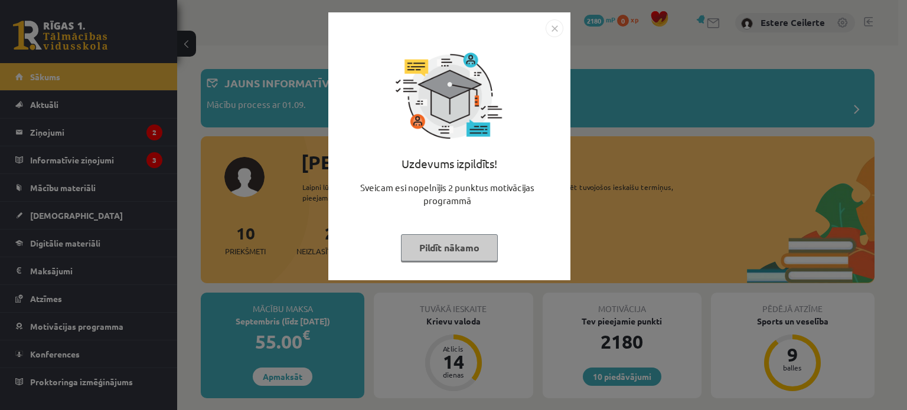
click at [477, 240] on button "Pildīt nākamo" at bounding box center [449, 247] width 97 height 27
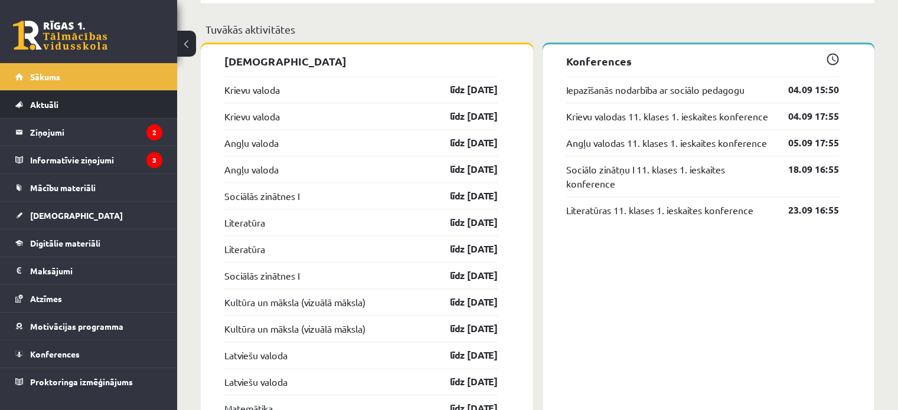
scroll to position [945, 0]
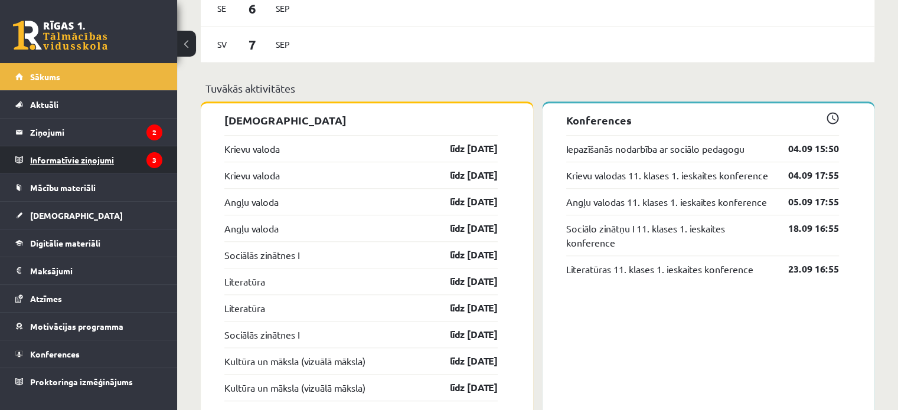
click at [118, 155] on legend "Informatīvie ziņojumi 3" at bounding box center [96, 159] width 132 height 27
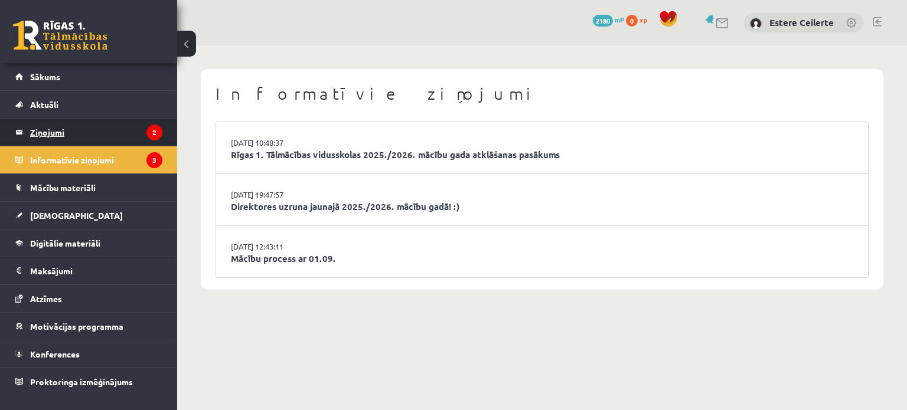
click at [70, 132] on legend "Ziņojumi 2" at bounding box center [96, 132] width 132 height 27
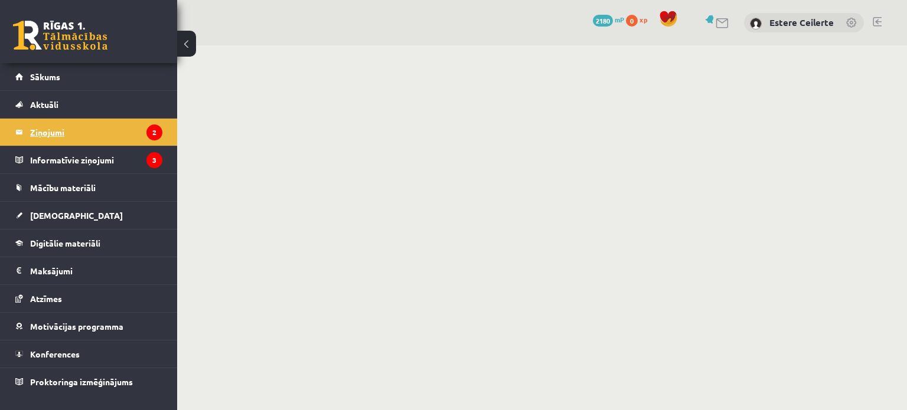
click at [46, 129] on legend "Ziņojumi 2" at bounding box center [96, 132] width 132 height 27
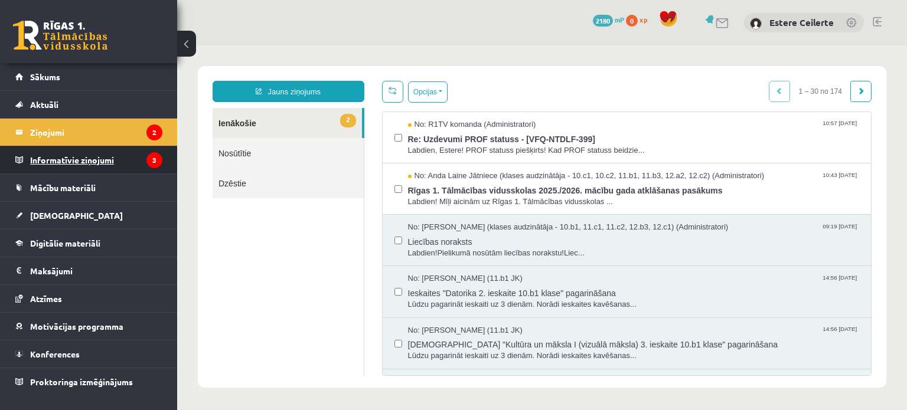
click at [73, 159] on legend "Informatīvie ziņojumi 3" at bounding box center [96, 159] width 132 height 27
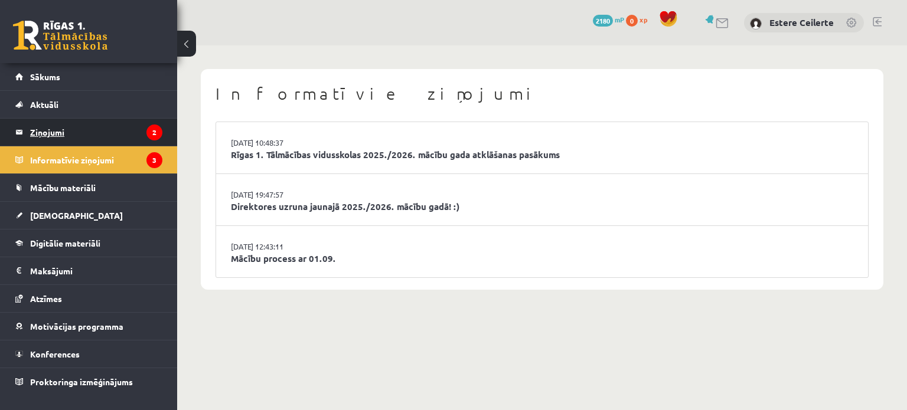
click at [86, 136] on legend "Ziņojumi 2" at bounding box center [96, 132] width 132 height 27
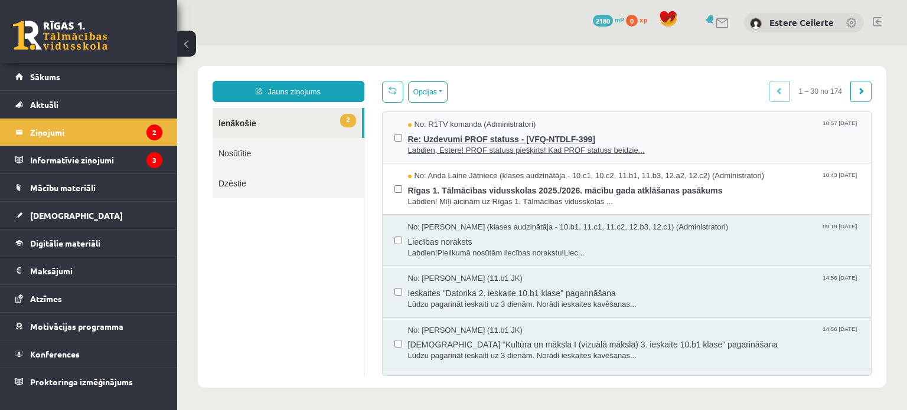
click at [465, 137] on span "Re: Uzdevumi PROF statuss - [VFQ-NTDLF-399]" at bounding box center [634, 138] width 452 height 15
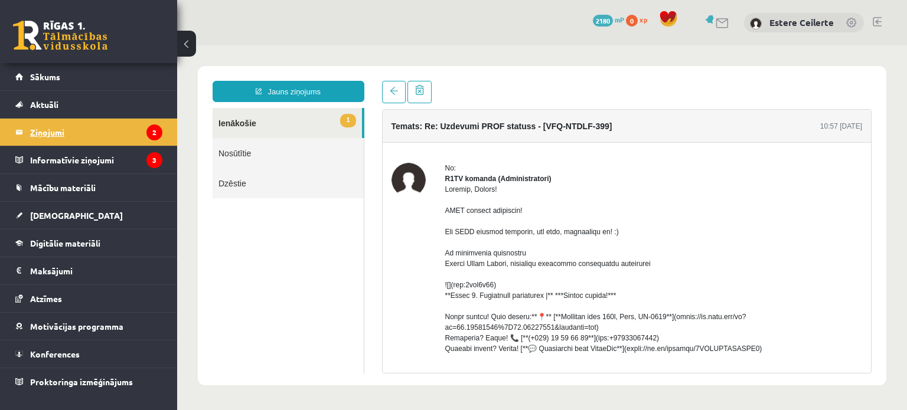
click at [83, 129] on legend "Ziņojumi 2" at bounding box center [96, 132] width 132 height 27
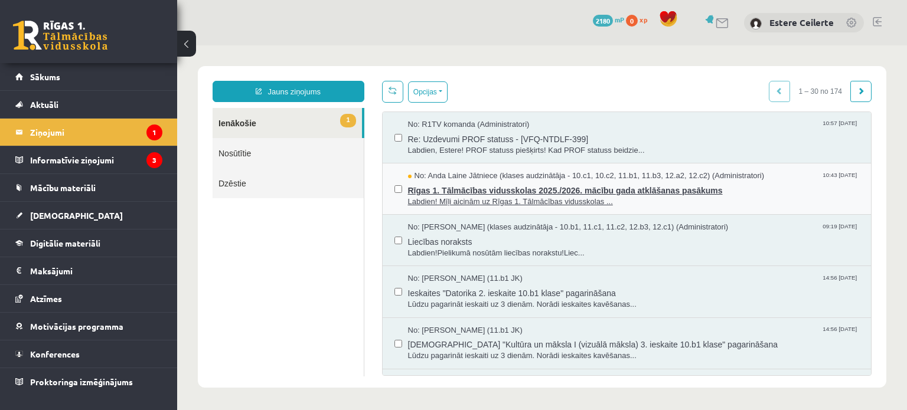
click at [519, 197] on span "Labdien! Mīļi aicinām uz Rīgas 1. Tālmācības vidusskolas ..." at bounding box center [634, 202] width 452 height 11
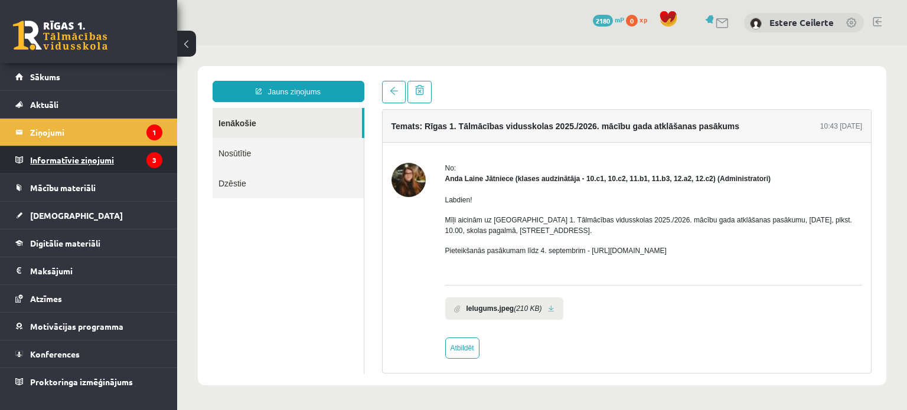
click at [44, 155] on legend "Informatīvie ziņojumi 3" at bounding box center [96, 159] width 132 height 27
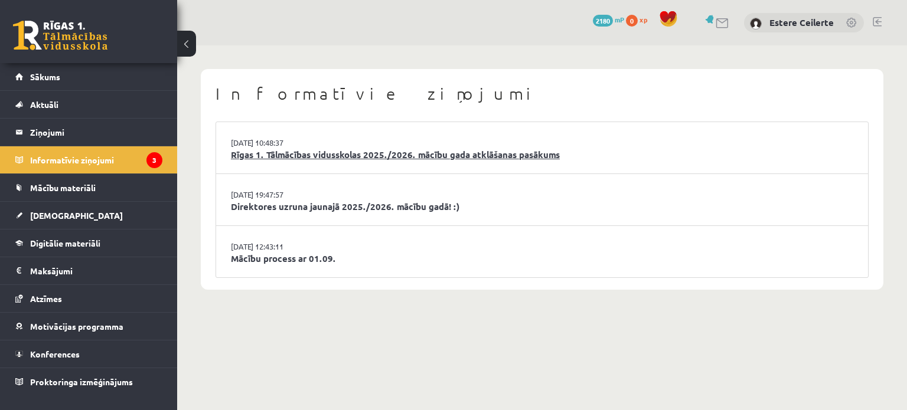
click at [423, 154] on link "Rīgas 1. Tālmācības vidusskolas 2025./2026. mācību gada atklāšanas pasākums" at bounding box center [542, 155] width 623 height 14
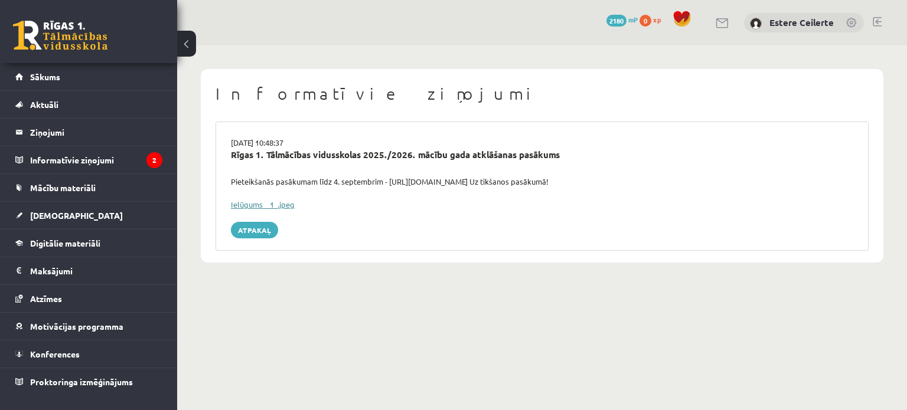
click at [283, 203] on link "Ielūgums__1_.jpeg" at bounding box center [263, 205] width 64 height 10
click at [777, 271] on div "Informatīvie ziņojumi 02.09.2025 10:48:37 Rīgas 1. Tālmācības vidusskolas 2025.…" at bounding box center [542, 165] width 730 height 241
click at [80, 158] on legend "Informatīvie ziņojumi 2" at bounding box center [96, 159] width 132 height 27
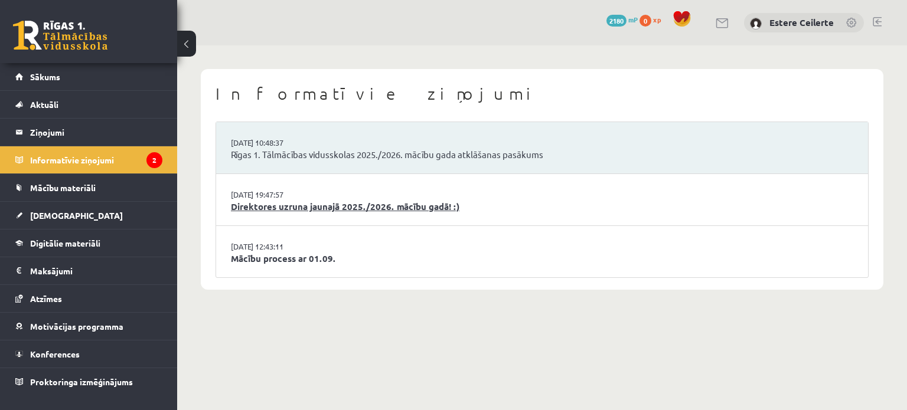
click at [426, 204] on link "Direktores uzruna jaunajā 2025./2026. mācību gadā! :)" at bounding box center [542, 207] width 623 height 14
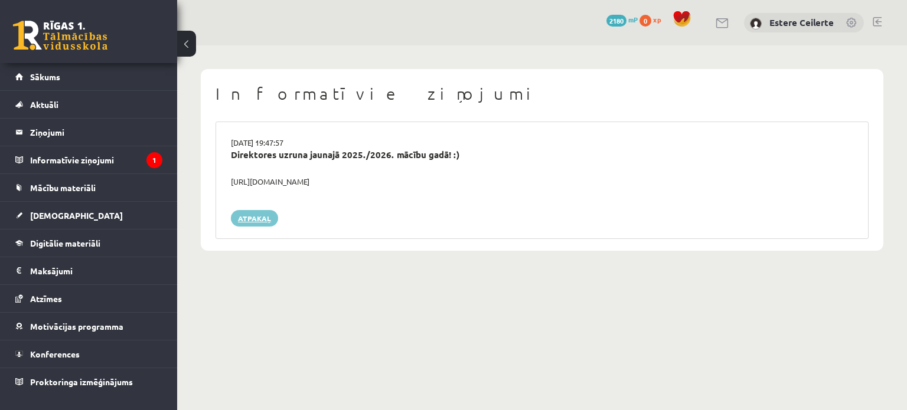
click at [243, 219] on link "Atpakaļ" at bounding box center [254, 218] width 47 height 17
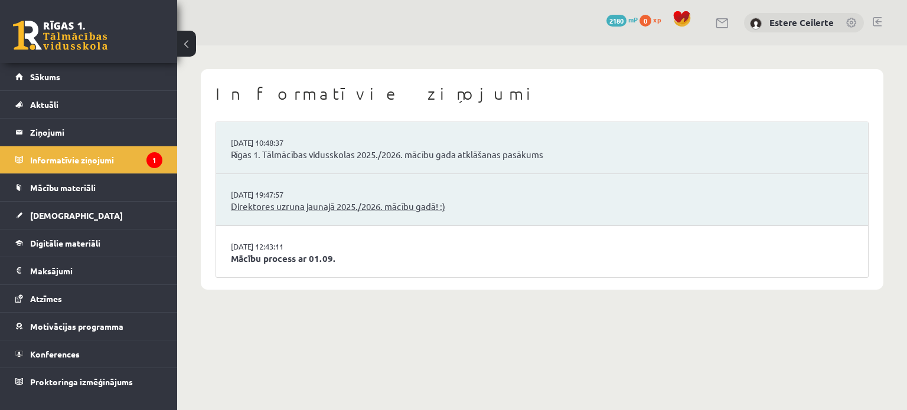
click at [304, 205] on link "Direktores uzruna jaunajā 2025./2026. mācību gadā! :)" at bounding box center [542, 207] width 623 height 14
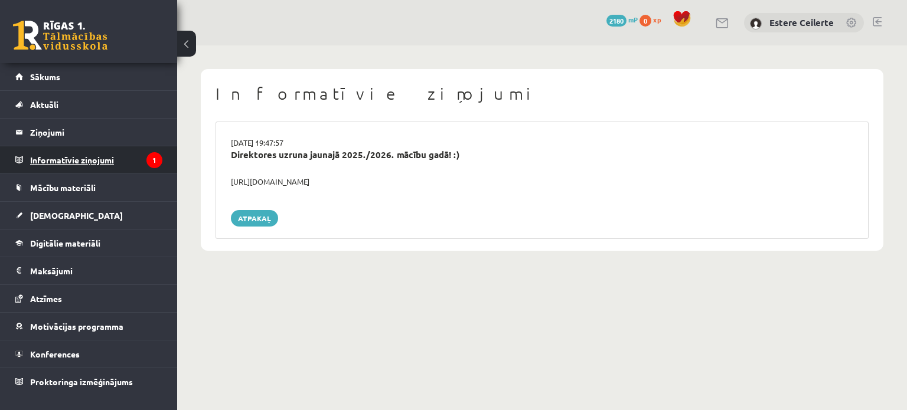
click at [131, 159] on legend "Informatīvie ziņojumi 1" at bounding box center [96, 159] width 132 height 27
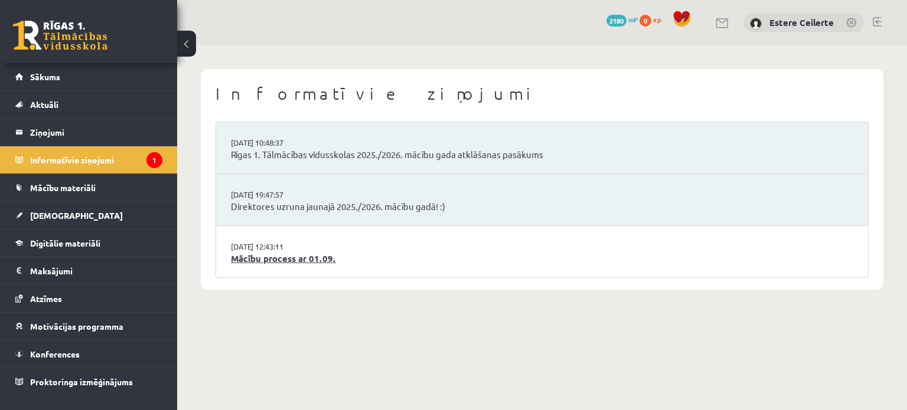
click at [319, 255] on link "Mācību process ar 01.09." at bounding box center [542, 259] width 623 height 14
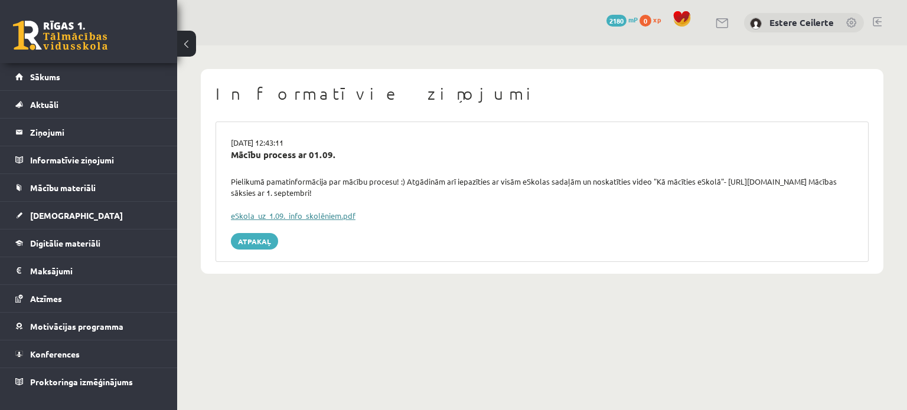
click at [261, 214] on link "eSkola_uz_1.09._info_skolēniem.pdf" at bounding box center [293, 216] width 125 height 10
click at [45, 74] on span "Sākums" at bounding box center [45, 76] width 30 height 11
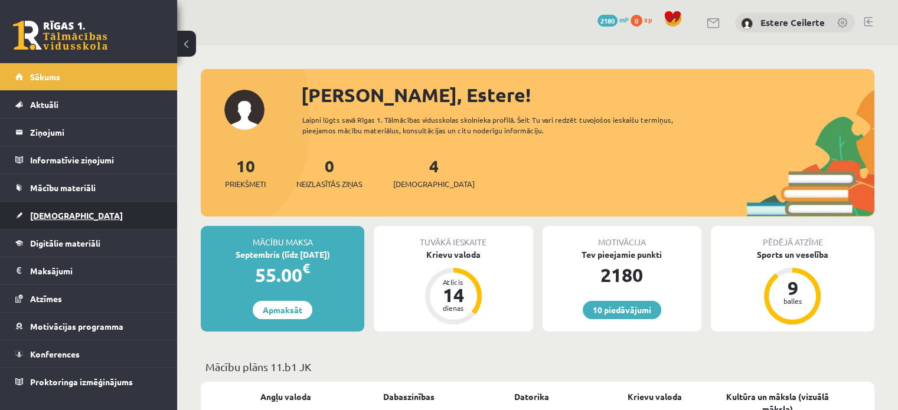
click at [59, 213] on span "[DEMOGRAPHIC_DATA]" at bounding box center [76, 215] width 93 height 11
